Goal: Transaction & Acquisition: Purchase product/service

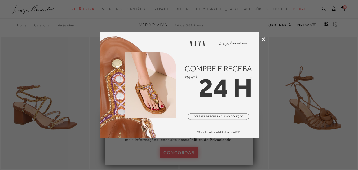
click at [264, 37] on icon at bounding box center [263, 39] width 4 height 4
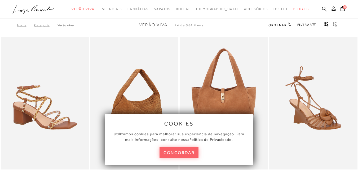
click at [177, 152] on button "concordar" at bounding box center [179, 152] width 39 height 11
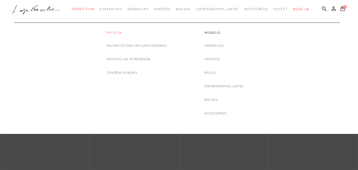
click at [119, 32] on link "Em alta" at bounding box center [137, 32] width 60 height 5
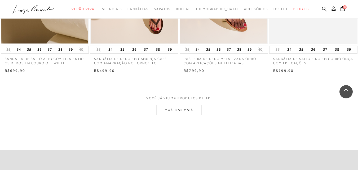
scroll to position [981, 0]
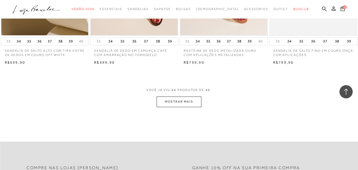
click at [181, 104] on button "MOSTRAR MAIS" at bounding box center [179, 102] width 45 height 10
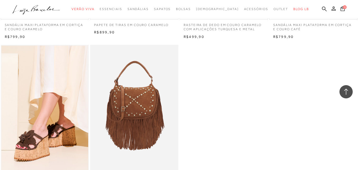
scroll to position [1644, 0]
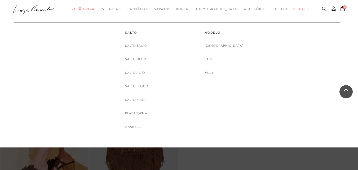
click at [141, 69] on div "Salto Baixo Salto Médio [GEOGRAPHIC_DATA] Salto Bloco [GEOGRAPHIC_DATA] Platafo…" at bounding box center [136, 86] width 23 height 87
click at [138, 72] on link "Salto Alto" at bounding box center [135, 73] width 20 height 6
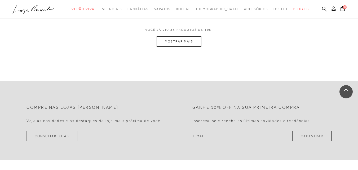
scroll to position [1034, 0]
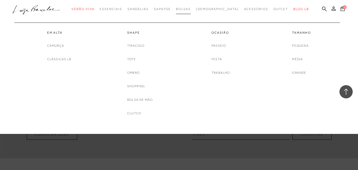
click at [191, 8] on span "Bolsas" at bounding box center [183, 9] width 15 height 4
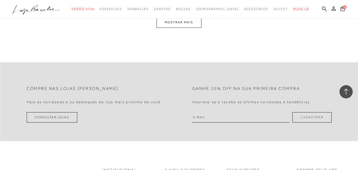
scroll to position [1061, 0]
